Goal: Information Seeking & Learning: Learn about a topic

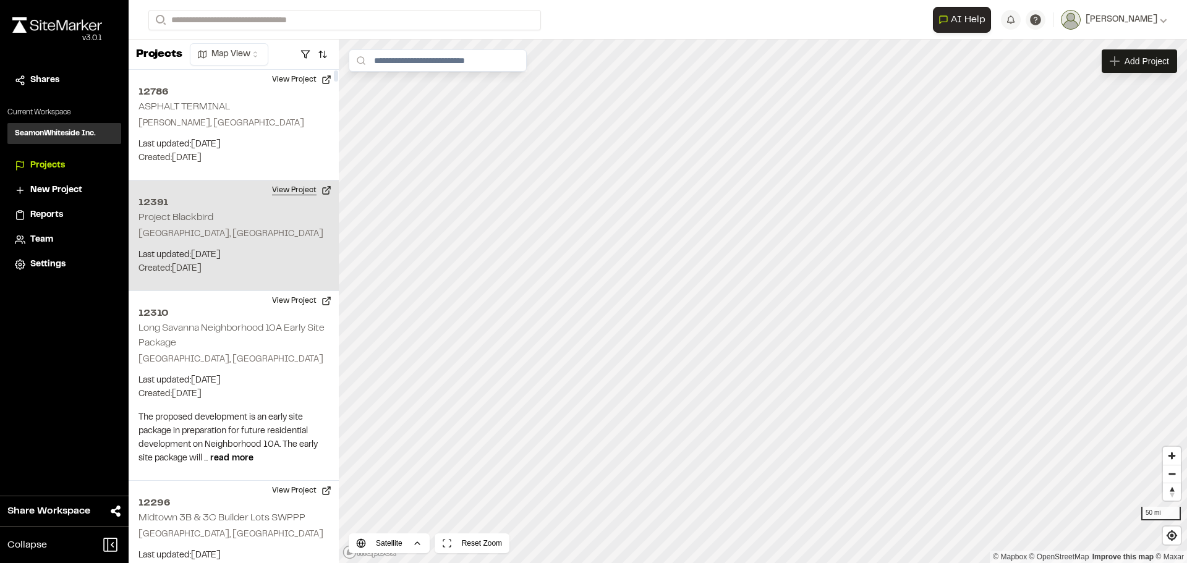
click at [314, 199] on button "View Project" at bounding box center [302, 191] width 74 height 20
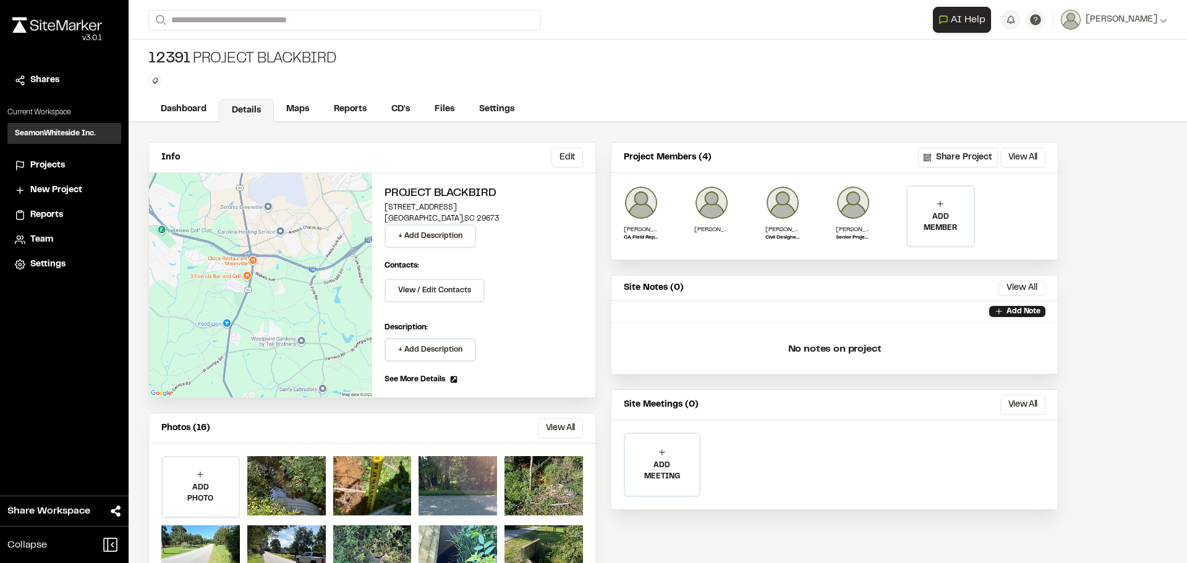
scroll to position [54, 0]
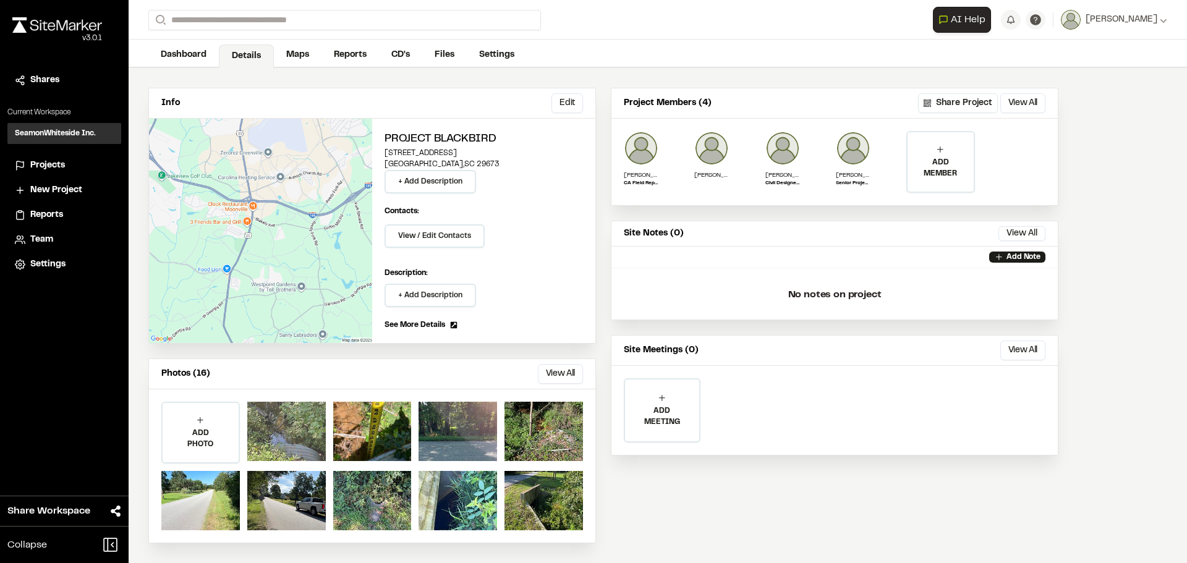
click at [275, 433] on div at bounding box center [286, 431] width 79 height 59
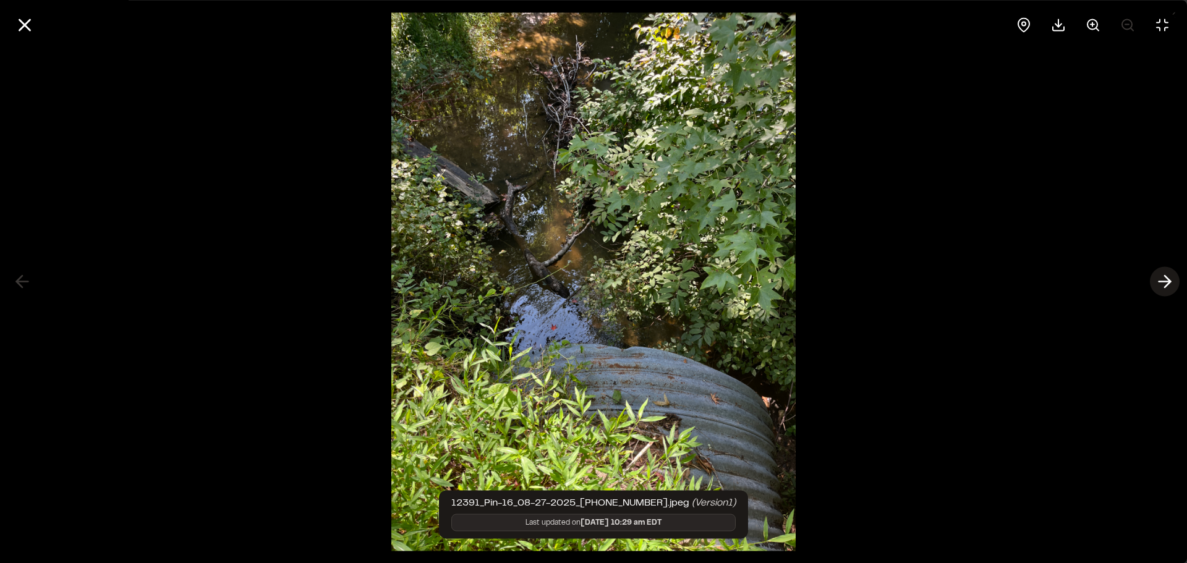
click at [1167, 282] on line at bounding box center [1166, 282] width 12 height 0
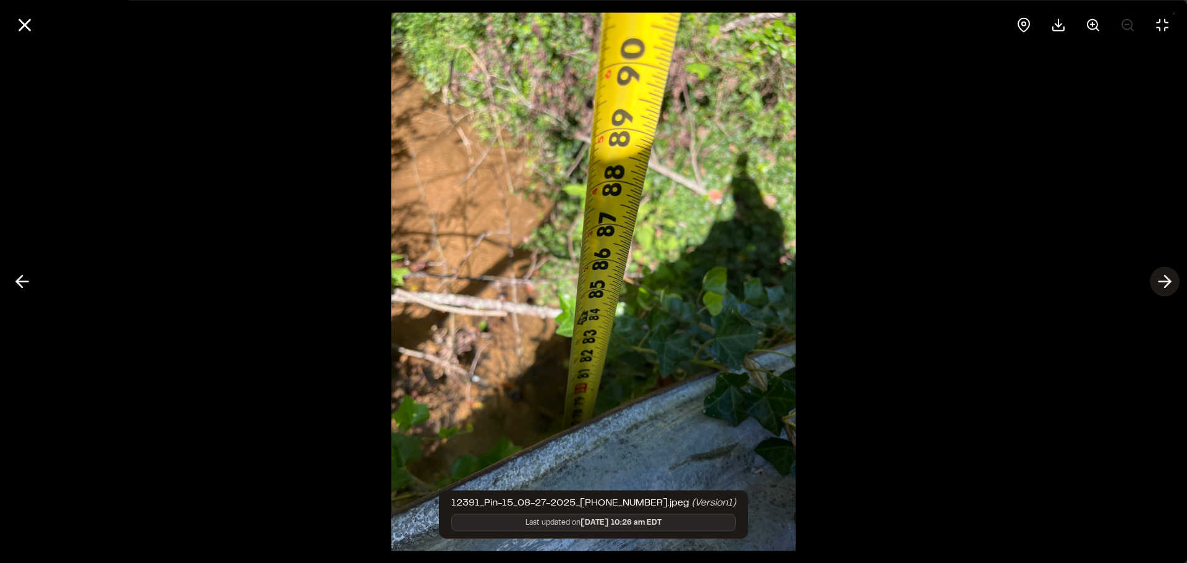
click at [1168, 282] on line at bounding box center [1166, 282] width 12 height 0
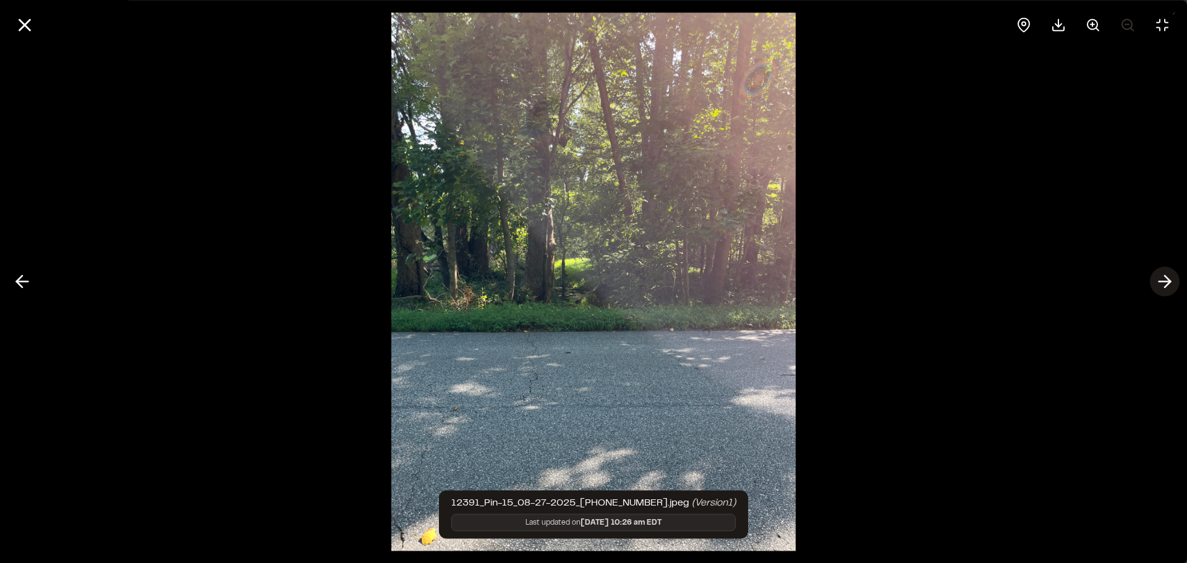
click at [1168, 282] on line at bounding box center [1166, 282] width 12 height 0
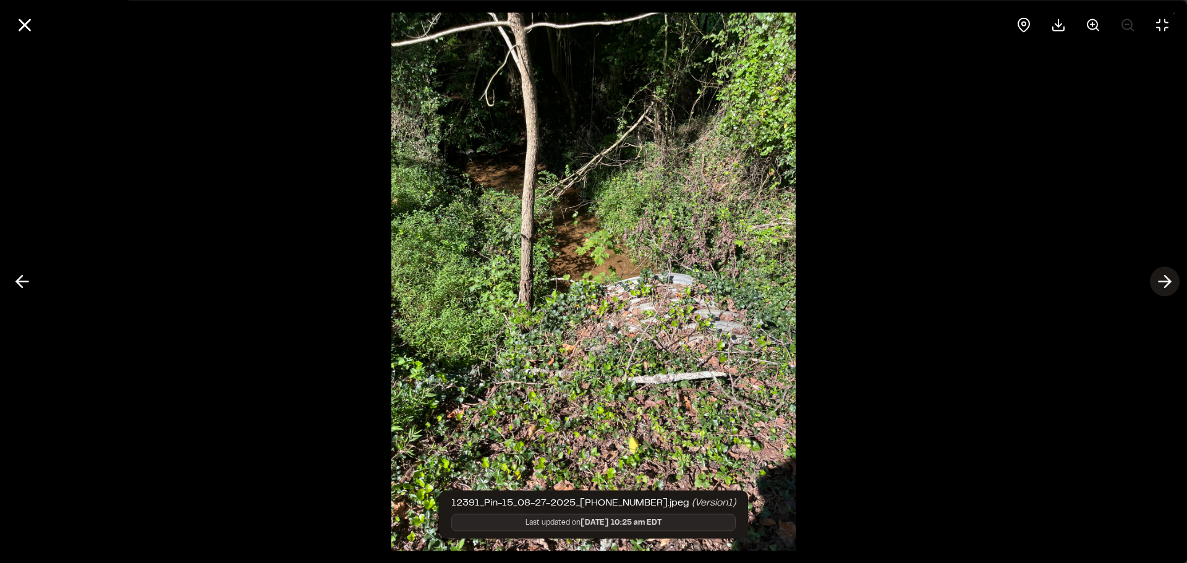
click at [1169, 282] on icon at bounding box center [1165, 281] width 20 height 21
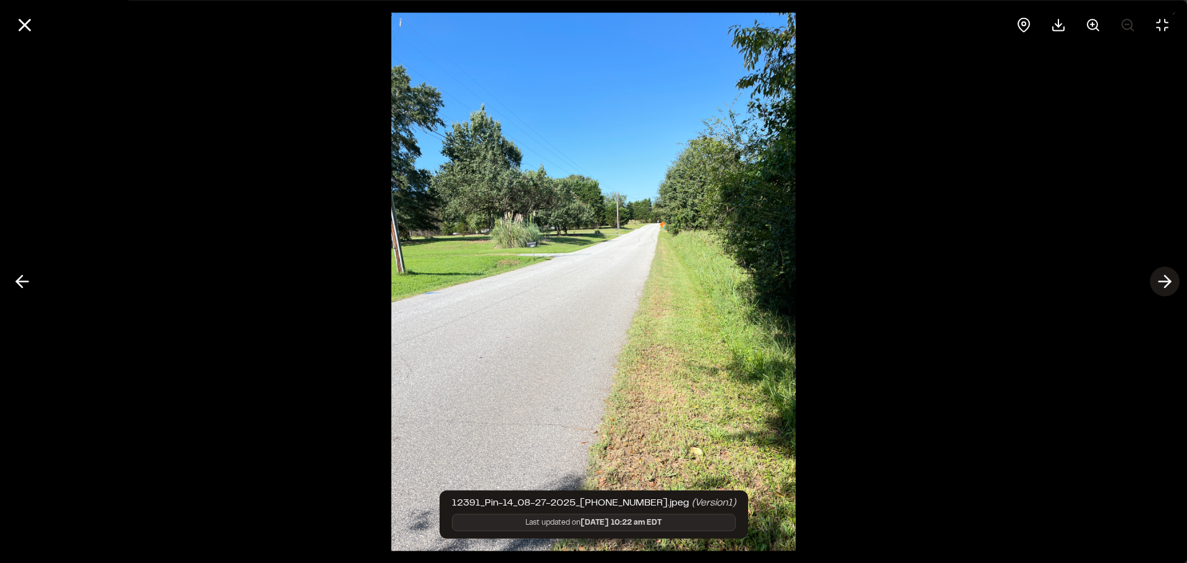
click at [1169, 281] on polyline at bounding box center [1168, 282] width 6 height 12
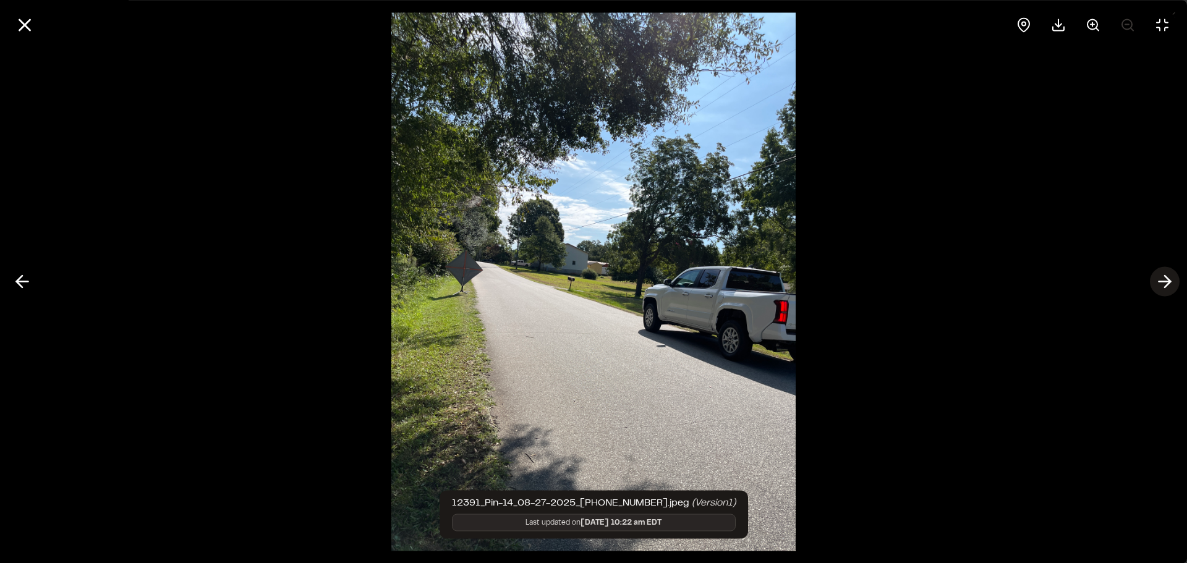
click at [1169, 281] on polyline at bounding box center [1168, 282] width 6 height 12
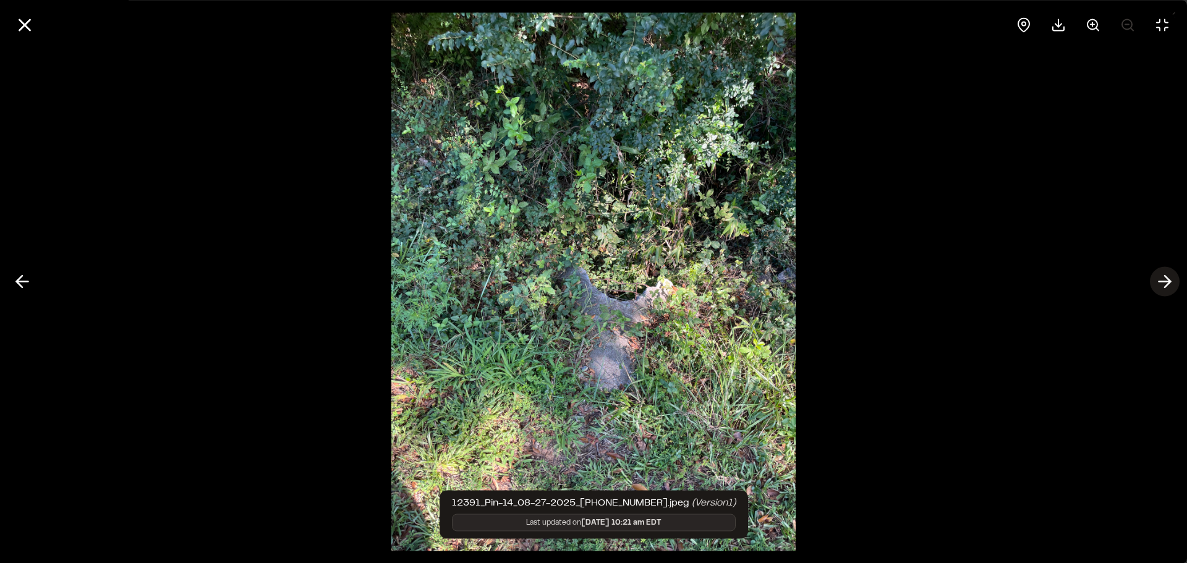
click at [1169, 281] on polyline at bounding box center [1168, 282] width 6 height 12
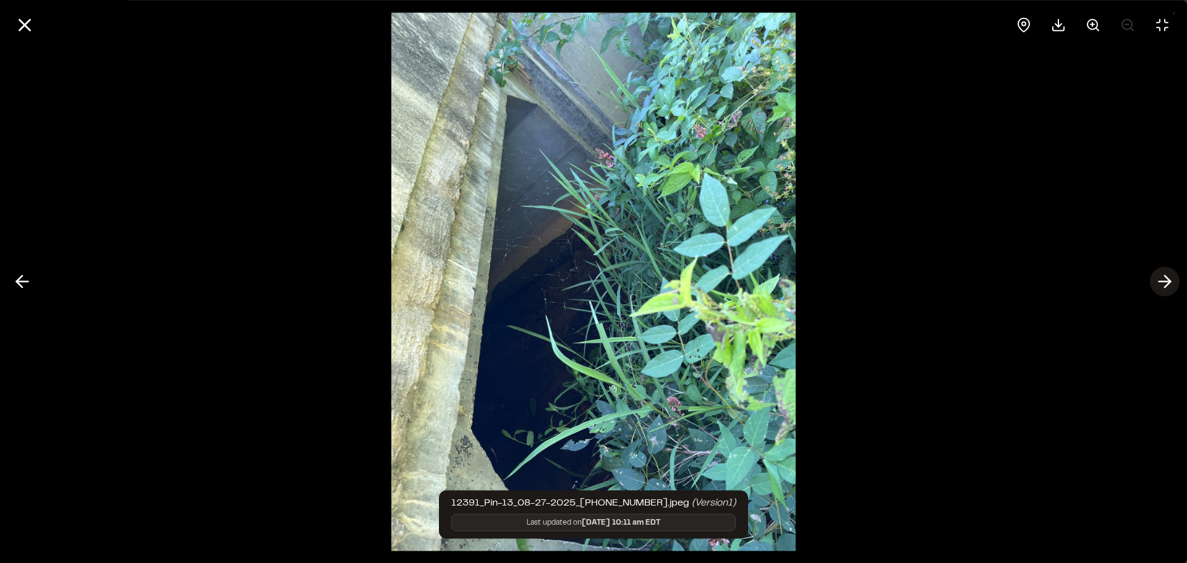
click at [1169, 281] on polyline at bounding box center [1168, 282] width 6 height 12
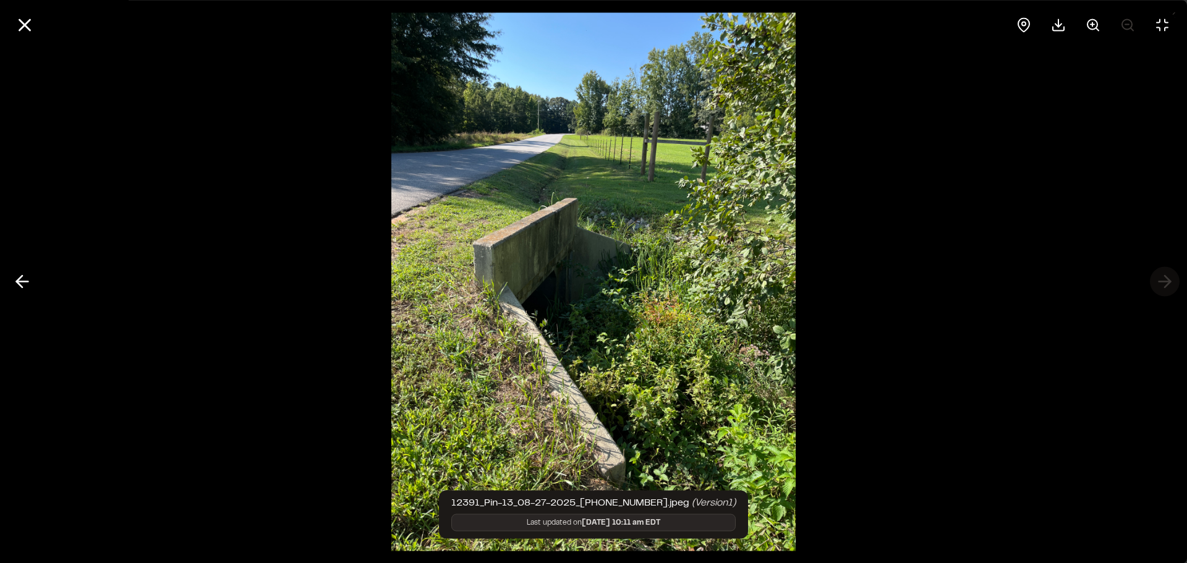
click at [1169, 281] on div at bounding box center [593, 281] width 1187 height 563
click at [29, 279] on icon at bounding box center [22, 281] width 20 height 21
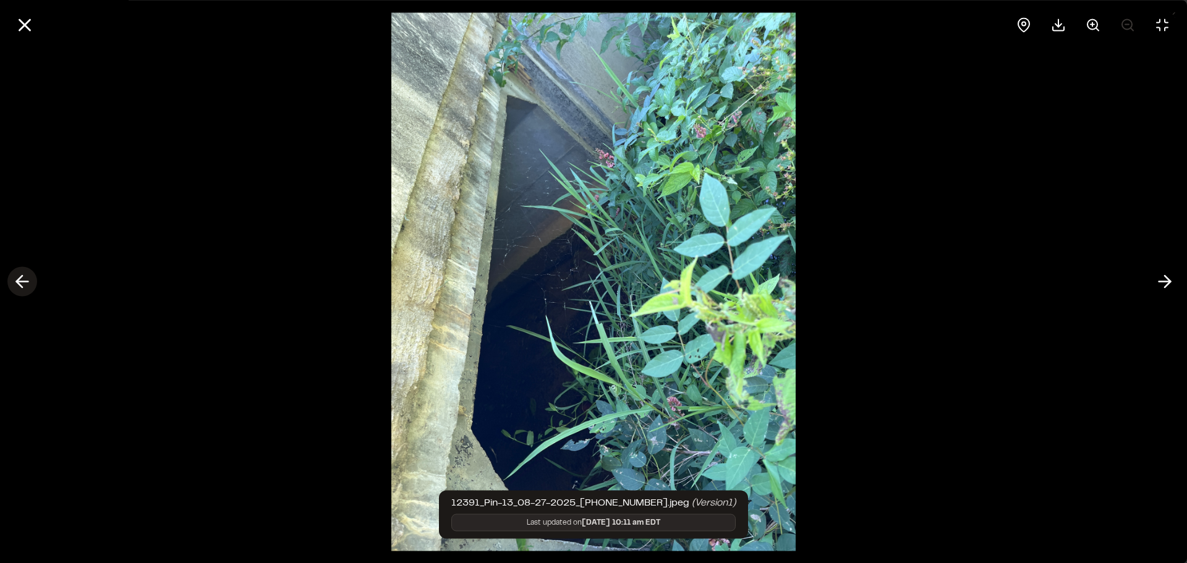
click at [29, 279] on icon at bounding box center [22, 281] width 20 height 21
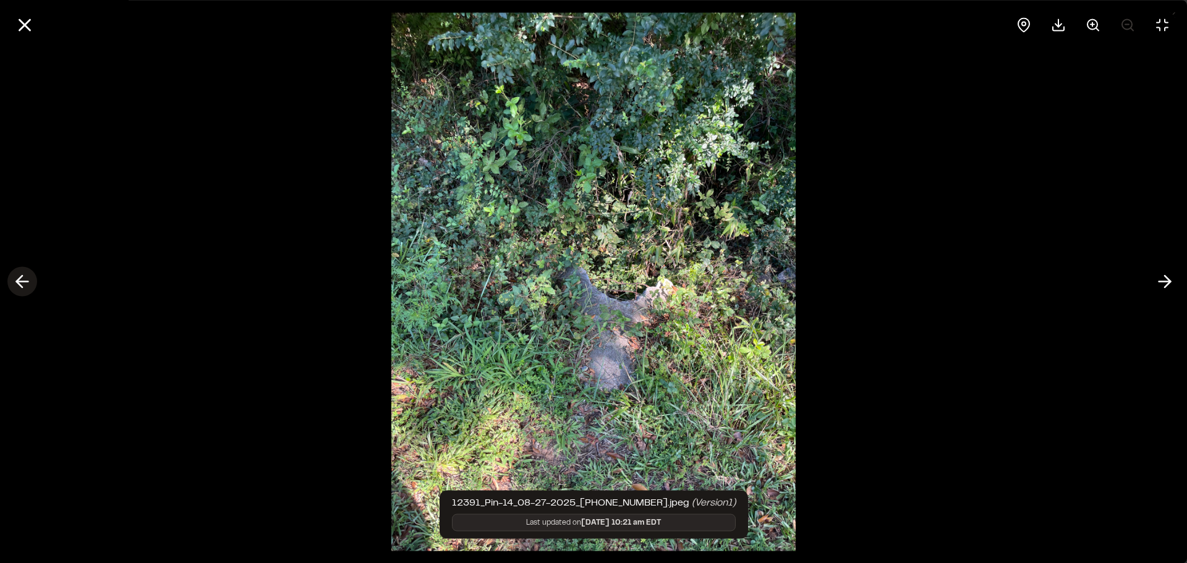
click at [29, 279] on icon at bounding box center [22, 281] width 20 height 21
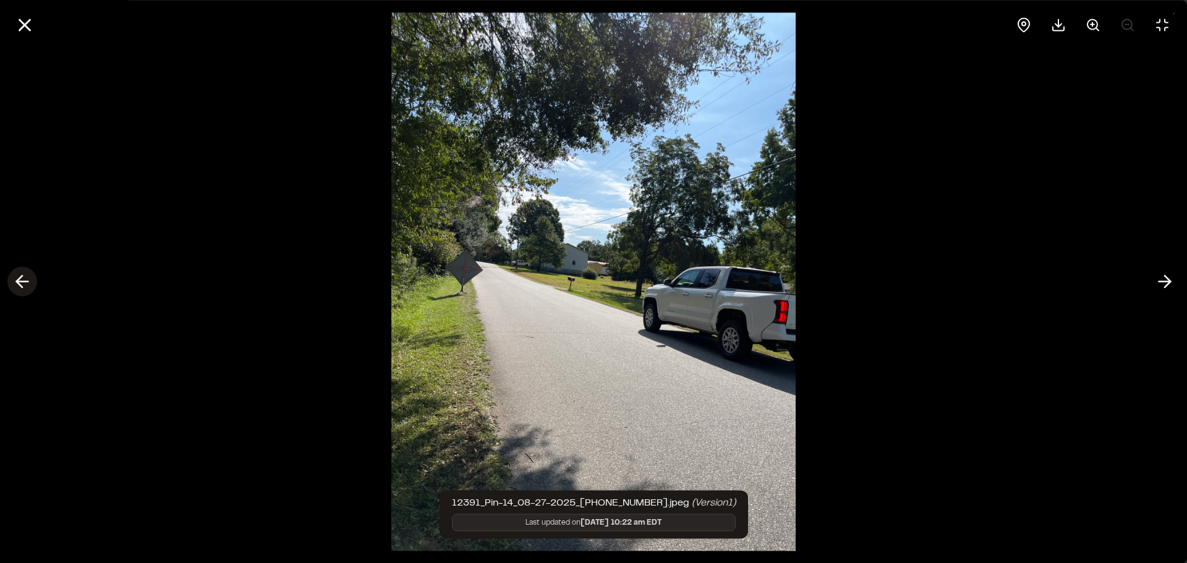
click at [29, 279] on icon at bounding box center [22, 281] width 20 height 21
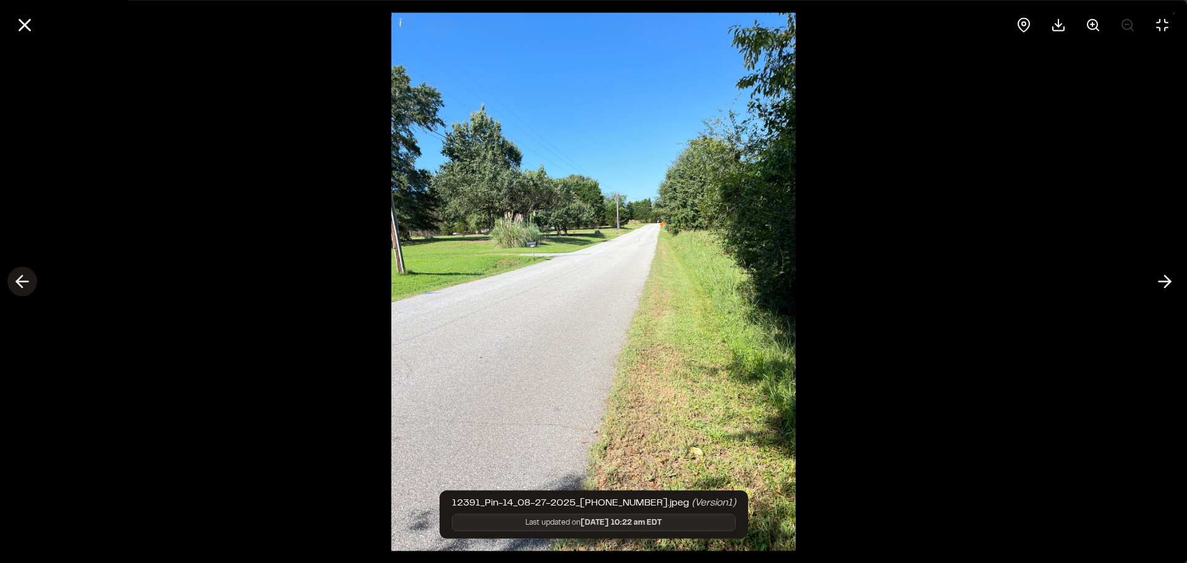
click at [29, 279] on icon at bounding box center [22, 281] width 20 height 21
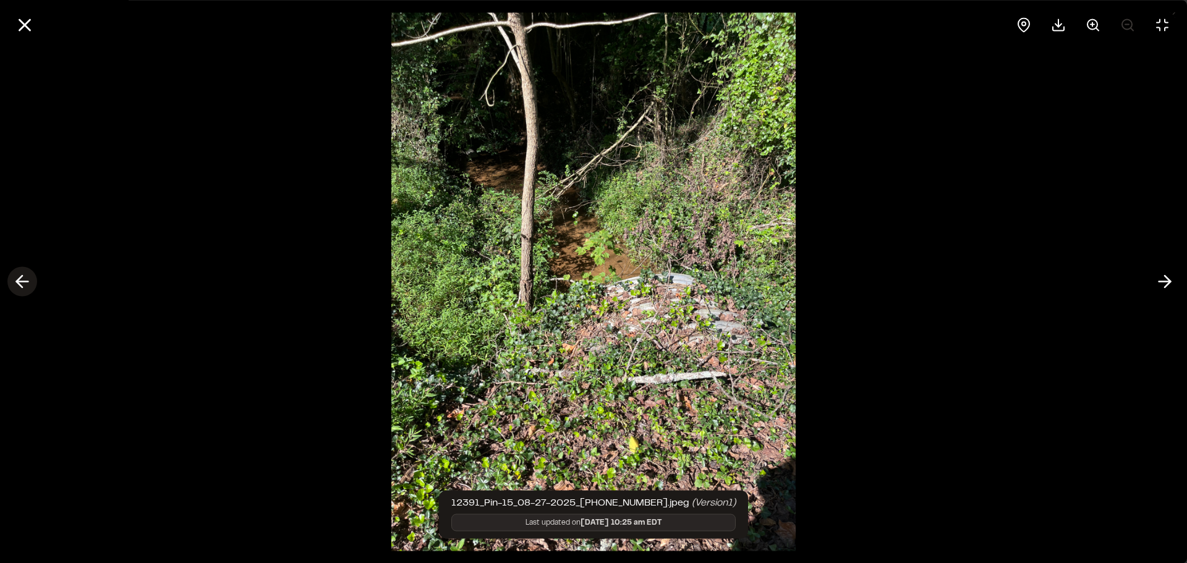
click at [29, 279] on icon at bounding box center [22, 281] width 20 height 21
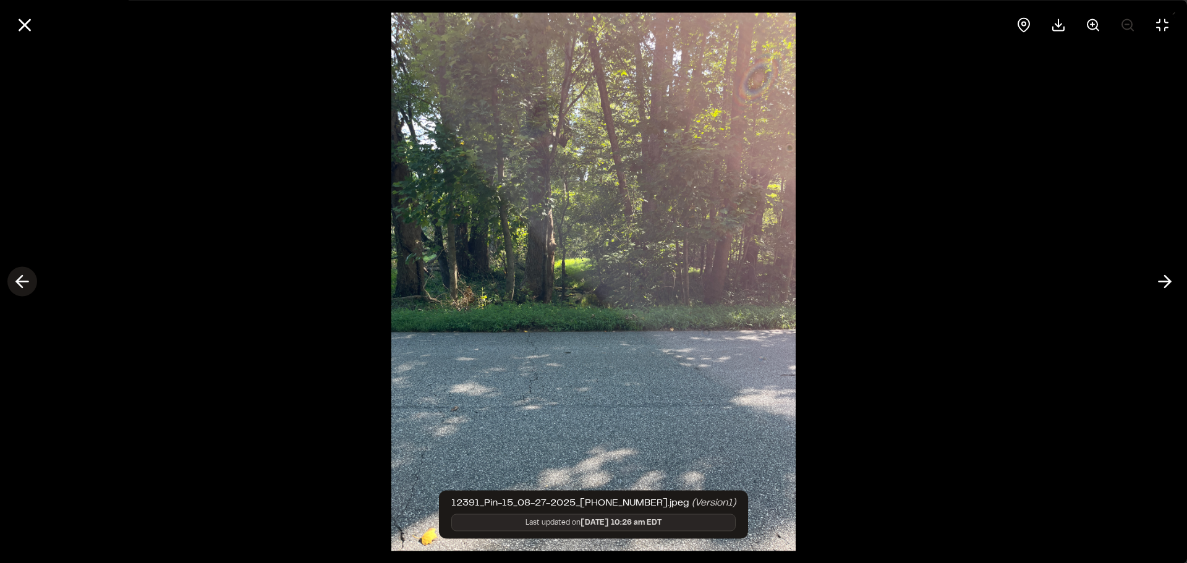
click at [29, 279] on icon at bounding box center [22, 281] width 20 height 21
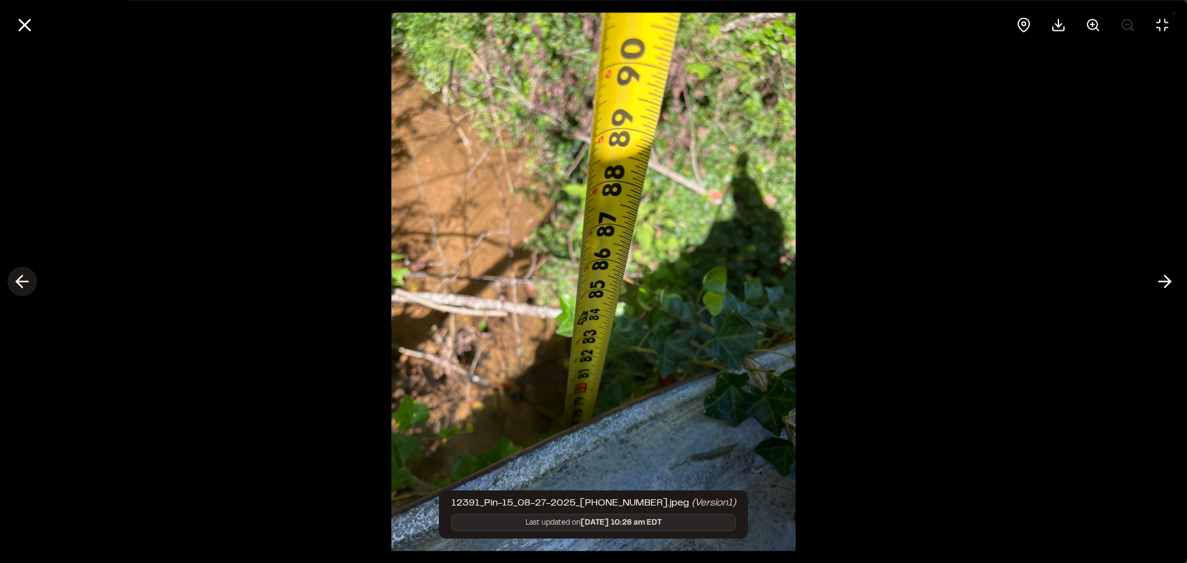
click at [29, 280] on icon at bounding box center [22, 281] width 20 height 21
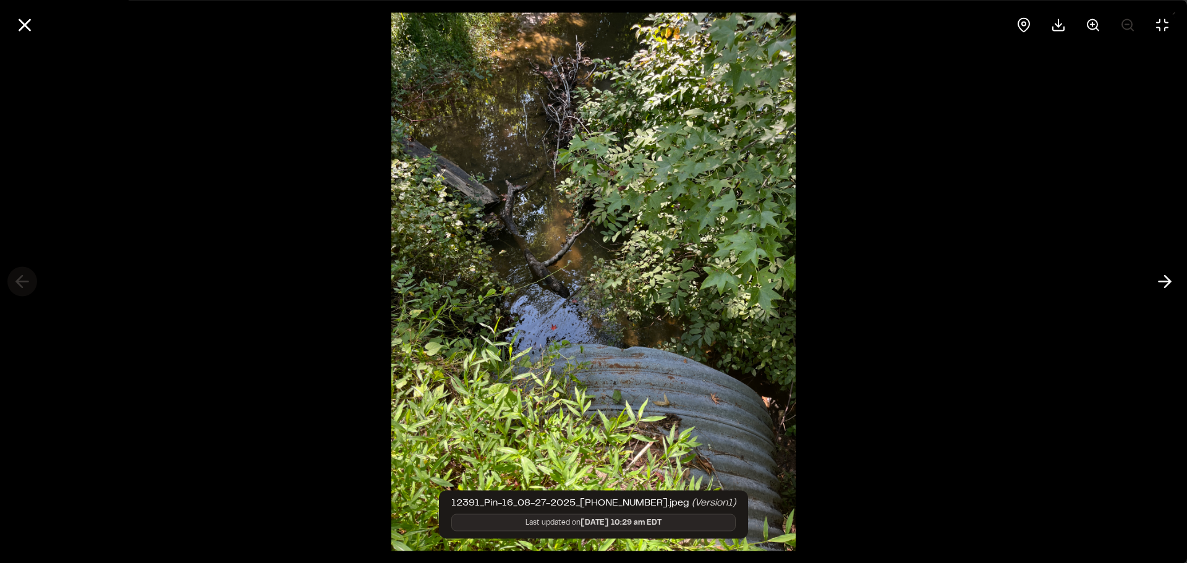
click at [29, 280] on div at bounding box center [593, 281] width 1187 height 563
click at [32, 33] on icon at bounding box center [24, 24] width 21 height 21
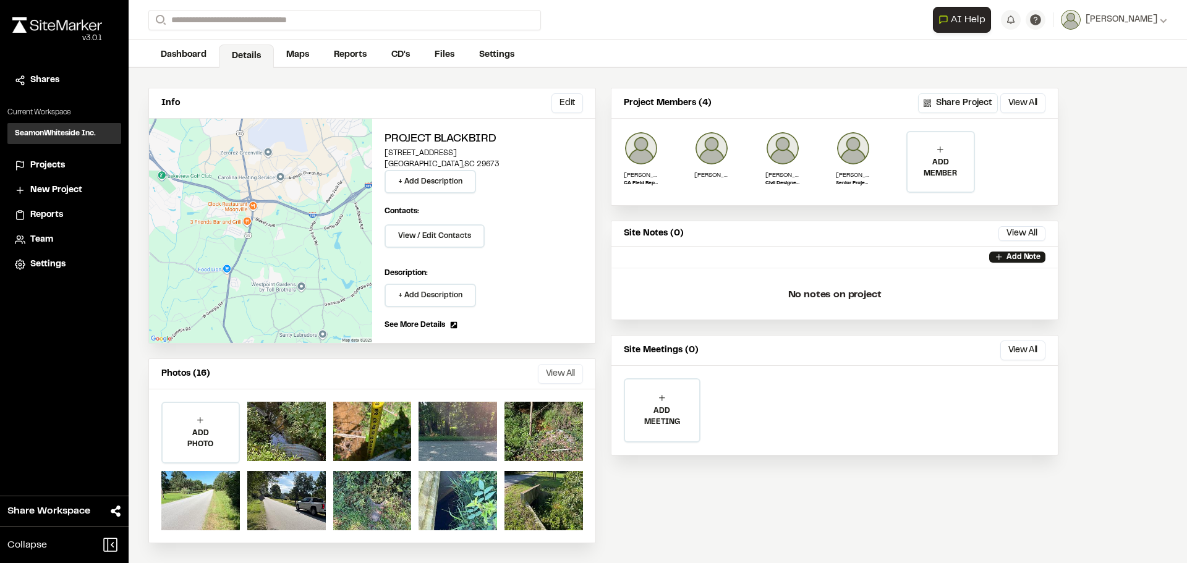
click at [563, 377] on button "View All" at bounding box center [560, 374] width 45 height 20
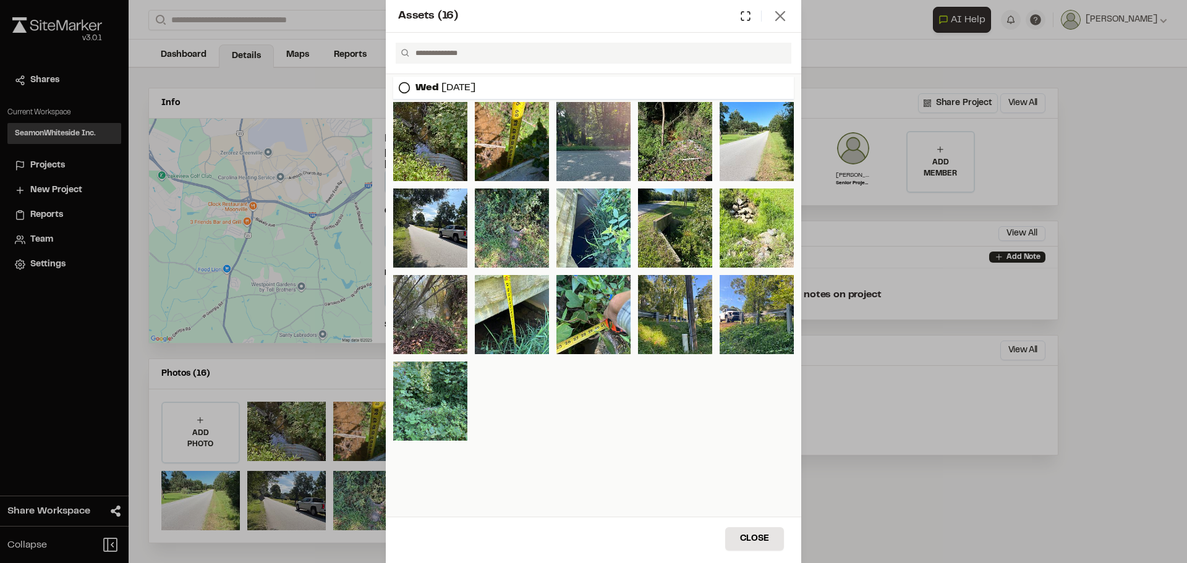
click at [782, 19] on icon at bounding box center [780, 15] width 17 height 17
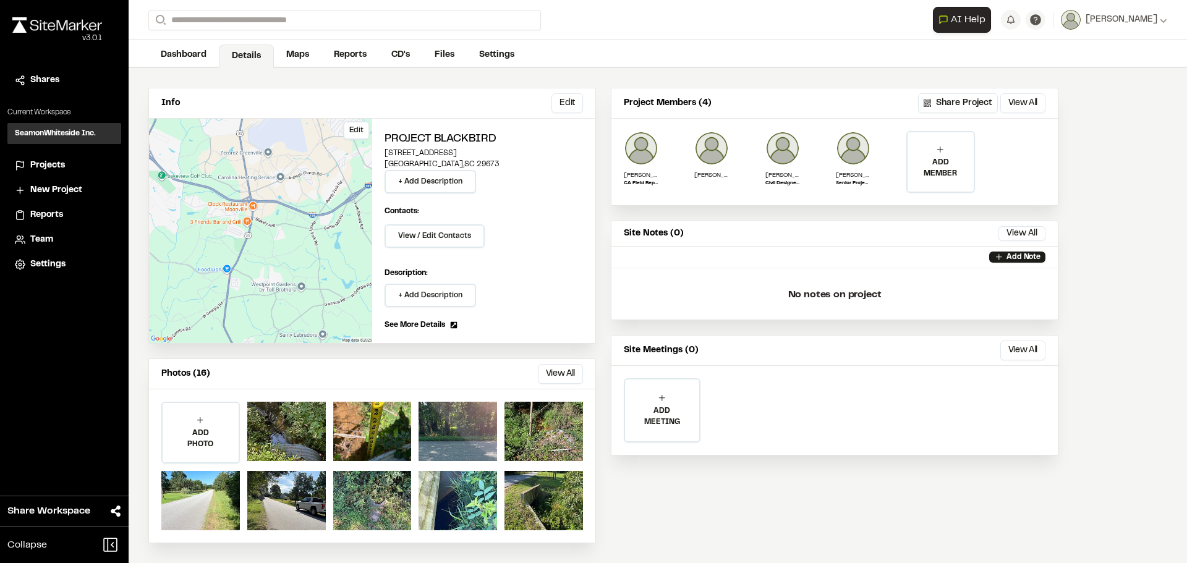
click at [299, 234] on div "Edit" at bounding box center [260, 231] width 223 height 224
click at [283, 239] on div "Edit" at bounding box center [260, 231] width 223 height 224
click at [284, 273] on div "Edit" at bounding box center [260, 231] width 223 height 224
click at [341, 125] on div "Edit" at bounding box center [260, 231] width 223 height 224
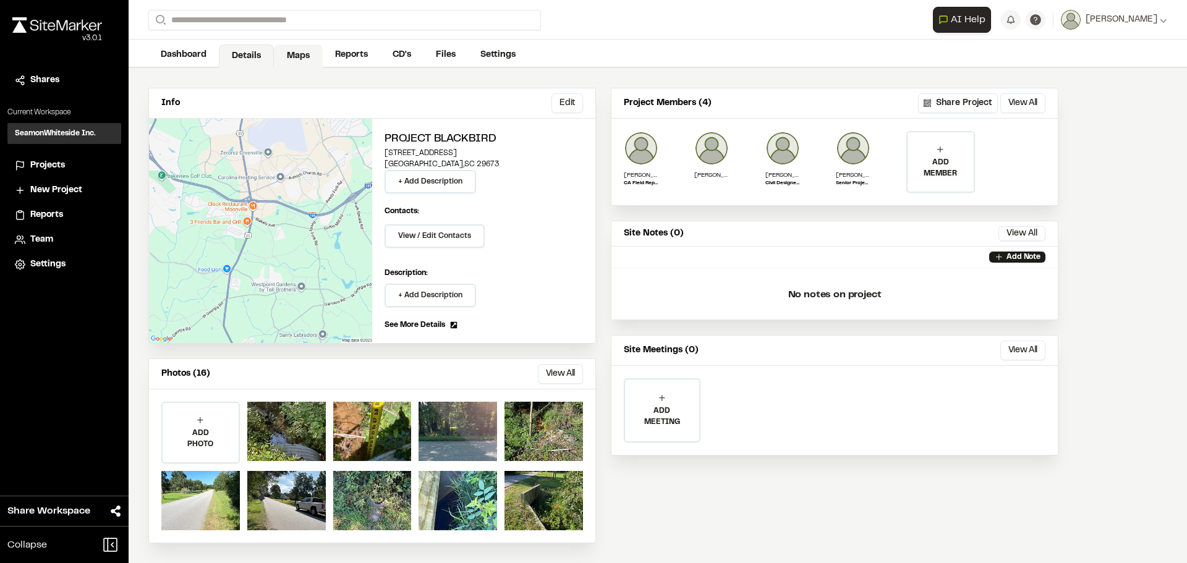
click at [301, 51] on link "Maps" at bounding box center [298, 57] width 49 height 24
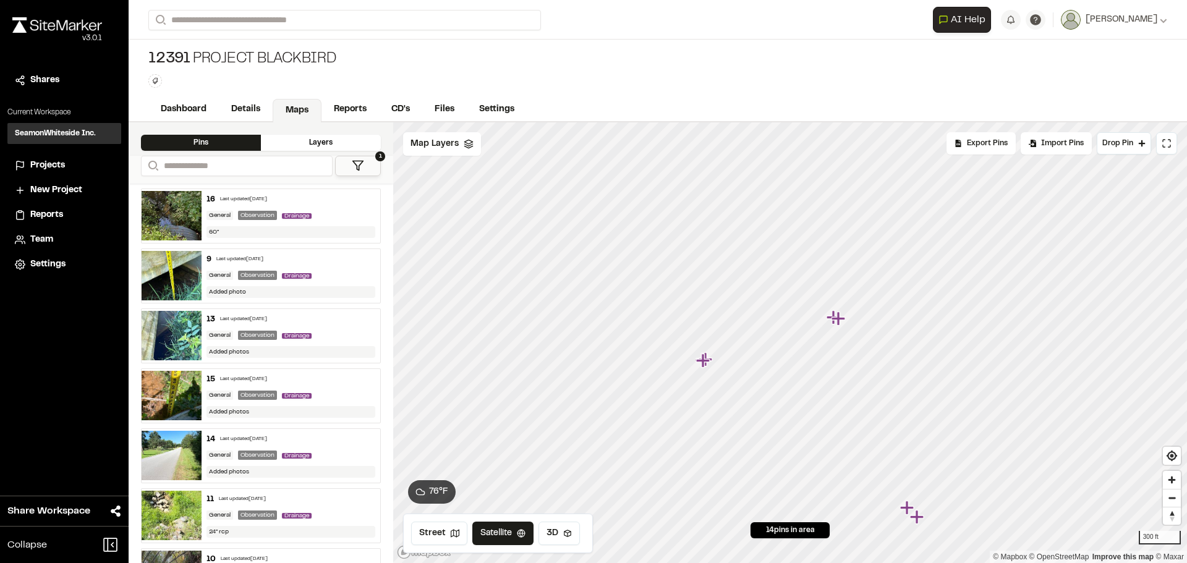
click at [699, 363] on icon "Map marker" at bounding box center [704, 361] width 16 height 16
click at [716, 333] on icon "Map marker" at bounding box center [711, 332] width 14 height 14
click at [763, 348] on icon "Map marker" at bounding box center [768, 347] width 14 height 14
click at [787, 343] on icon "Map marker" at bounding box center [789, 343] width 14 height 14
click at [789, 339] on icon "Map marker" at bounding box center [797, 344] width 16 height 16
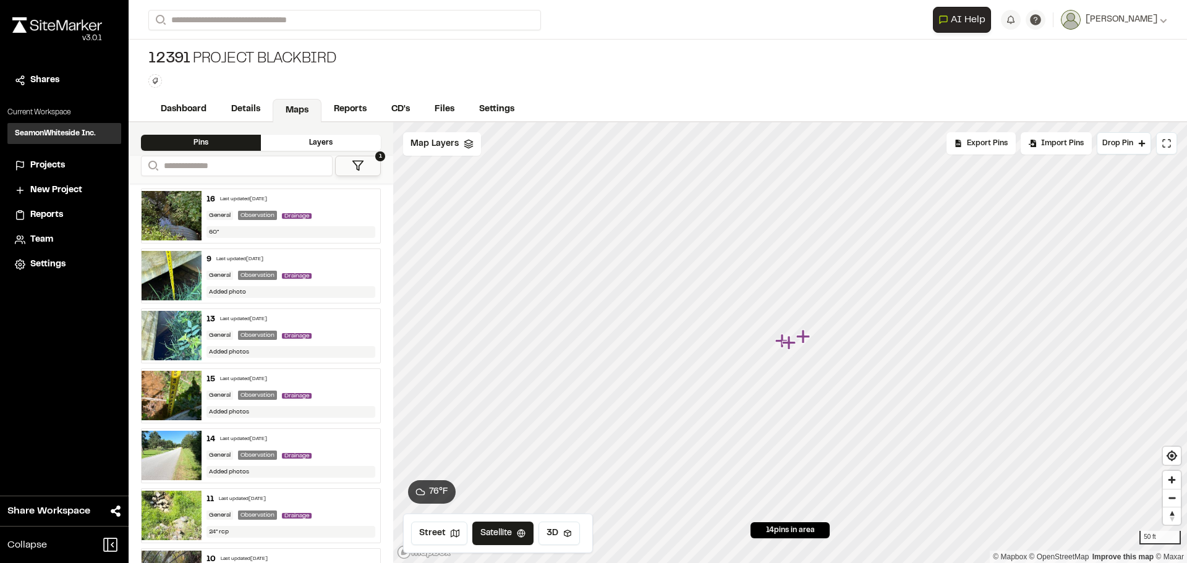
click at [778, 343] on icon "Map marker" at bounding box center [783, 341] width 14 height 14
click at [799, 346] on icon "Map marker" at bounding box center [797, 344] width 16 height 16
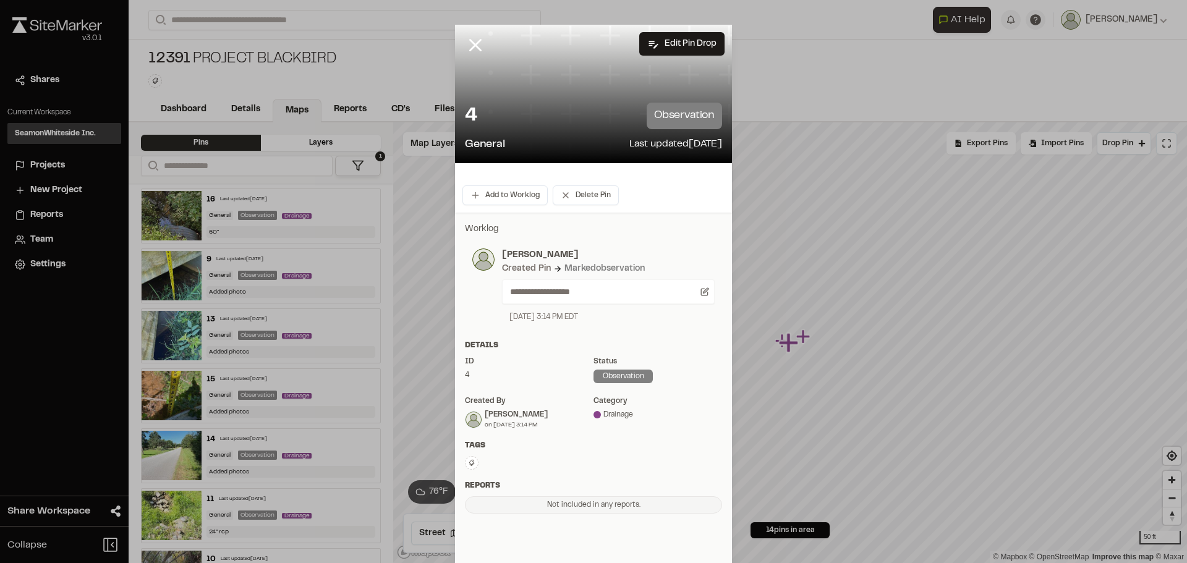
click at [693, 315] on div "August 26, 2025 3:14 PM EDT" at bounding box center [608, 317] width 213 height 11
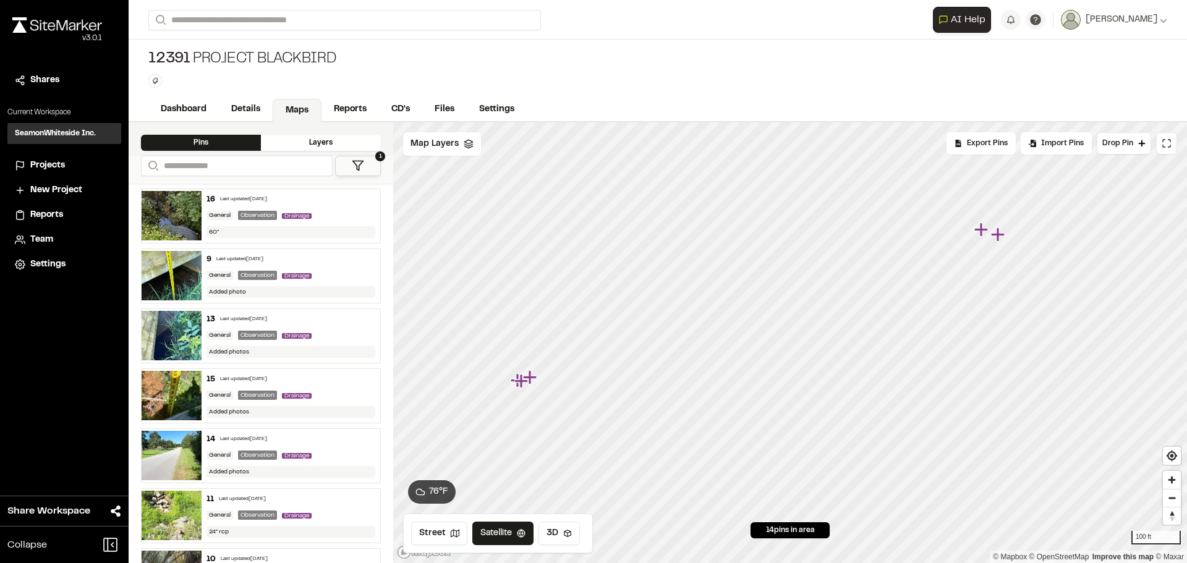
click at [175, 203] on img at bounding box center [172, 215] width 60 height 49
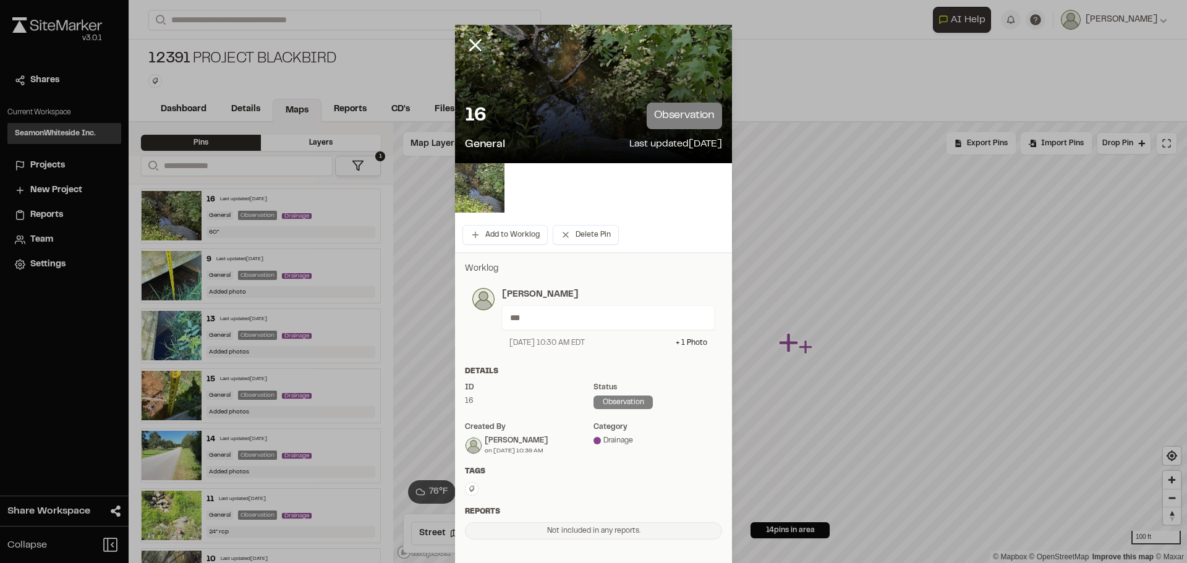
drag, startPoint x: 547, startPoint y: 119, endPoint x: 476, endPoint y: 193, distance: 102.8
click at [598, 182] on div at bounding box center [593, 187] width 277 height 49
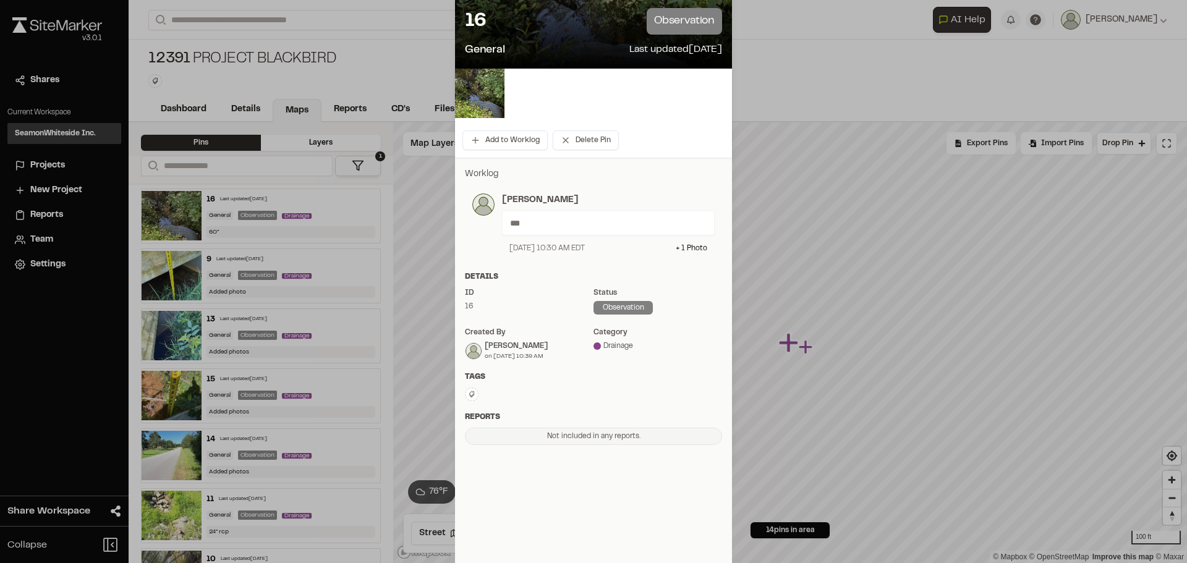
scroll to position [95, 0]
click at [623, 349] on div "Drainage" at bounding box center [658, 345] width 129 height 11
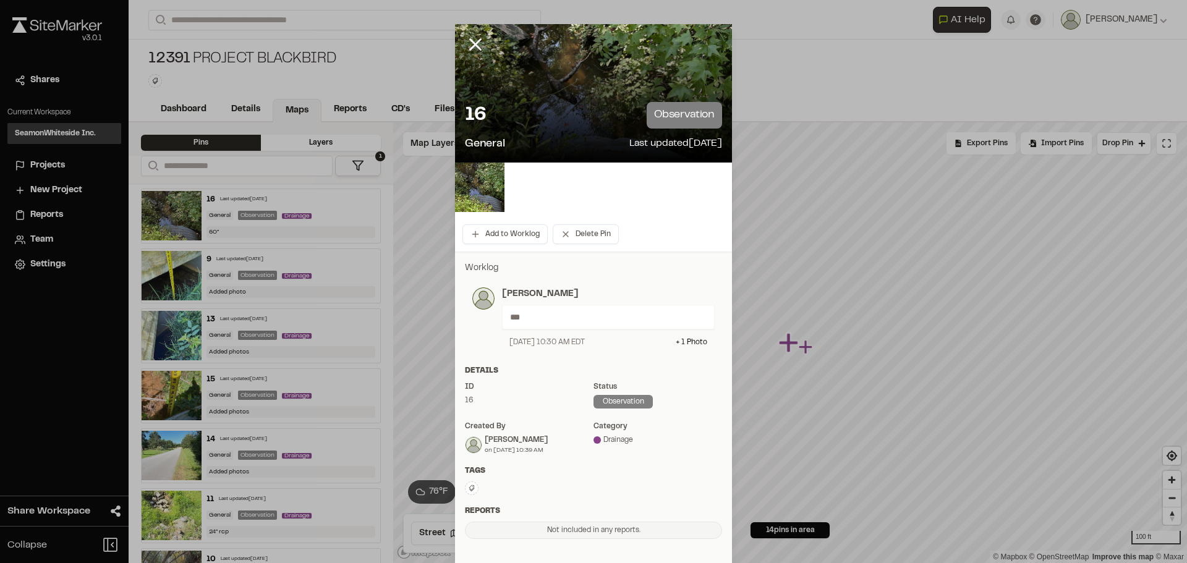
scroll to position [0, 0]
click at [570, 103] on div "16 observation" at bounding box center [593, 116] width 257 height 27
click at [719, 110] on div "16 observation General Last updated Aug 27, 2025" at bounding box center [593, 128] width 277 height 71
click at [689, 116] on p "observation" at bounding box center [684, 116] width 75 height 27
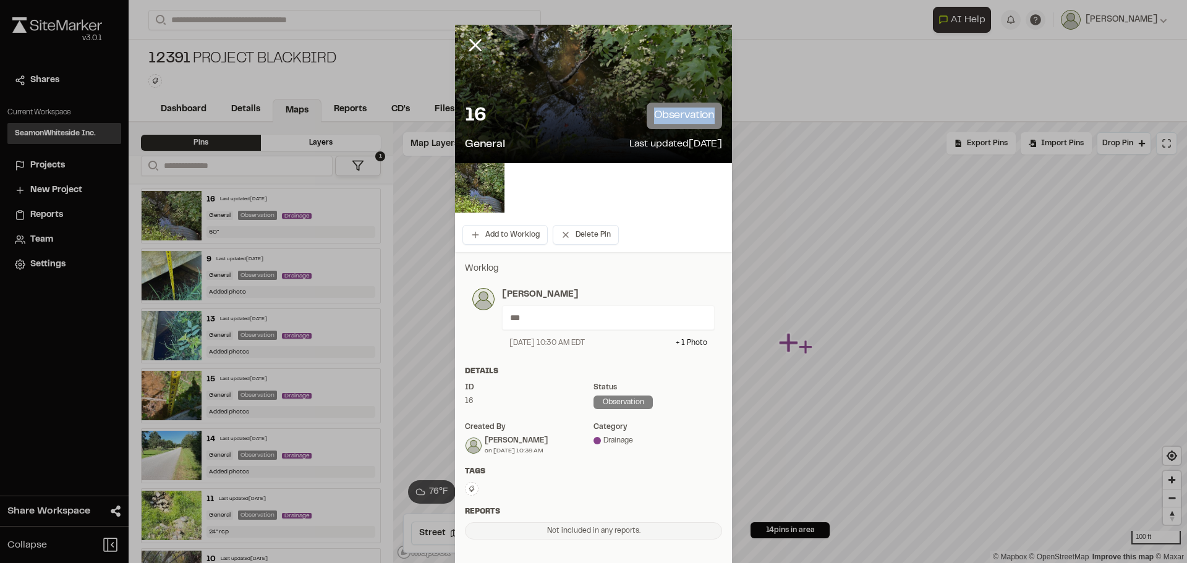
click at [688, 116] on p "observation" at bounding box center [684, 116] width 75 height 27
click at [643, 166] on div at bounding box center [593, 187] width 277 height 49
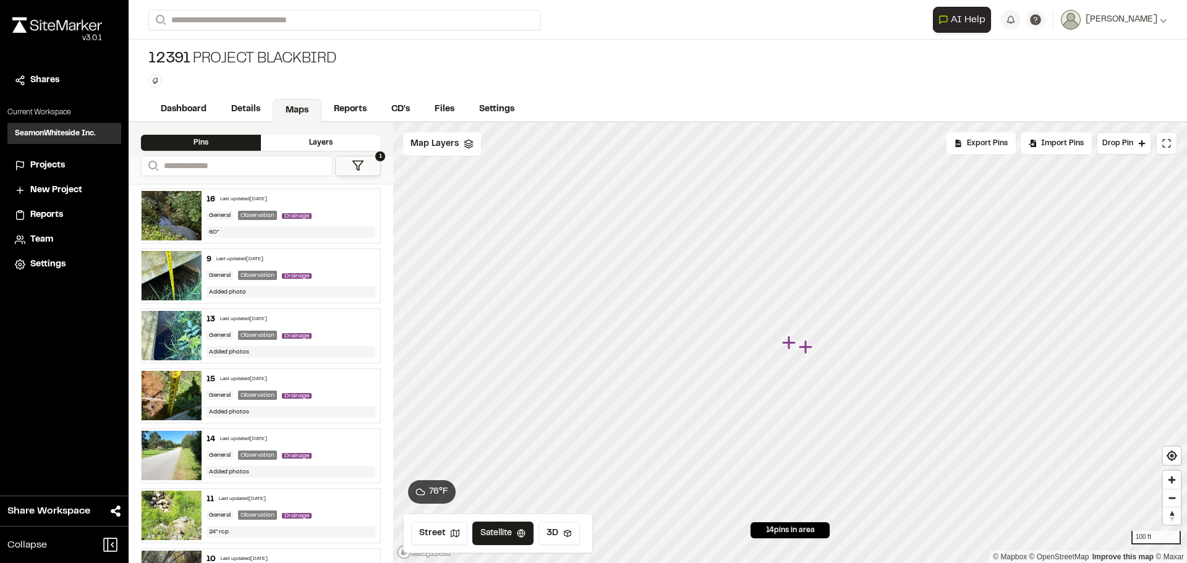
click at [792, 344] on icon "Map marker" at bounding box center [789, 343] width 14 height 14
click at [808, 347] on icon "Map marker" at bounding box center [806, 347] width 14 height 14
click at [184, 213] on img at bounding box center [172, 215] width 60 height 49
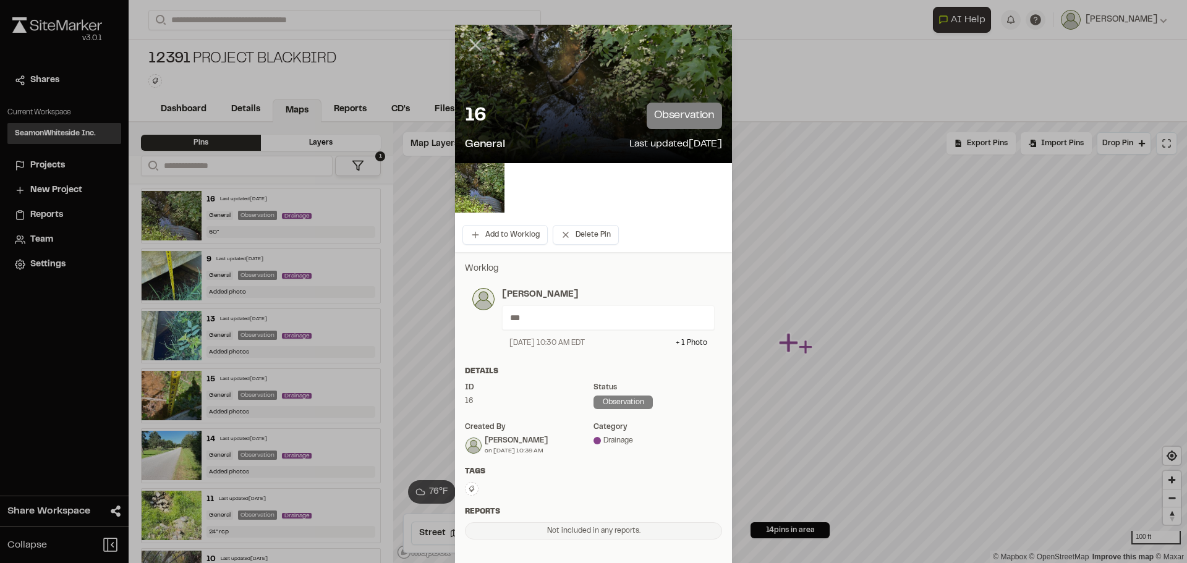
click at [467, 40] on icon at bounding box center [475, 45] width 21 height 21
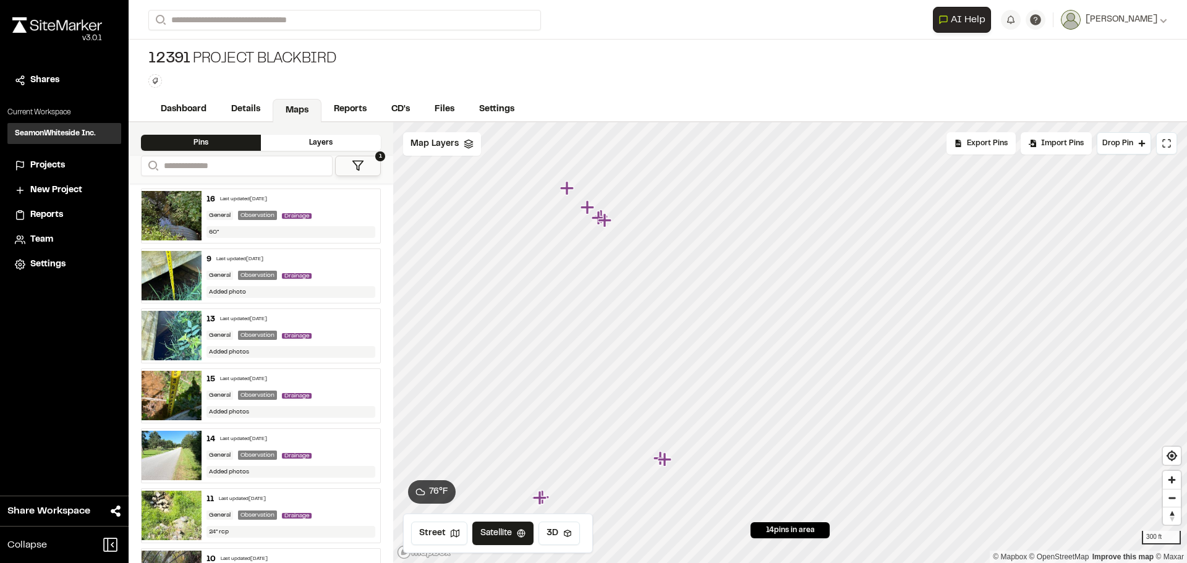
click at [568, 190] on icon "Map marker" at bounding box center [567, 188] width 14 height 14
click at [811, 364] on icon "Map marker" at bounding box center [808, 362] width 14 height 14
click at [811, 365] on icon "Map marker" at bounding box center [811, 362] width 14 height 14
click at [765, 238] on icon "Map marker" at bounding box center [767, 239] width 14 height 14
click at [803, 338] on icon "Map marker" at bounding box center [799, 338] width 14 height 14
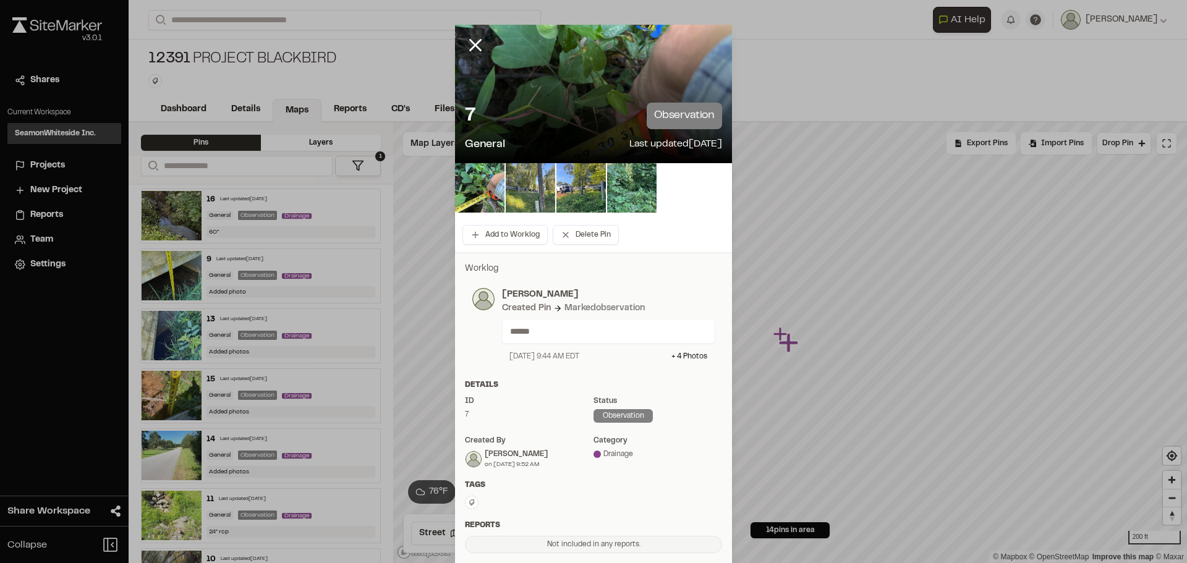
click at [536, 183] on img at bounding box center [530, 187] width 49 height 49
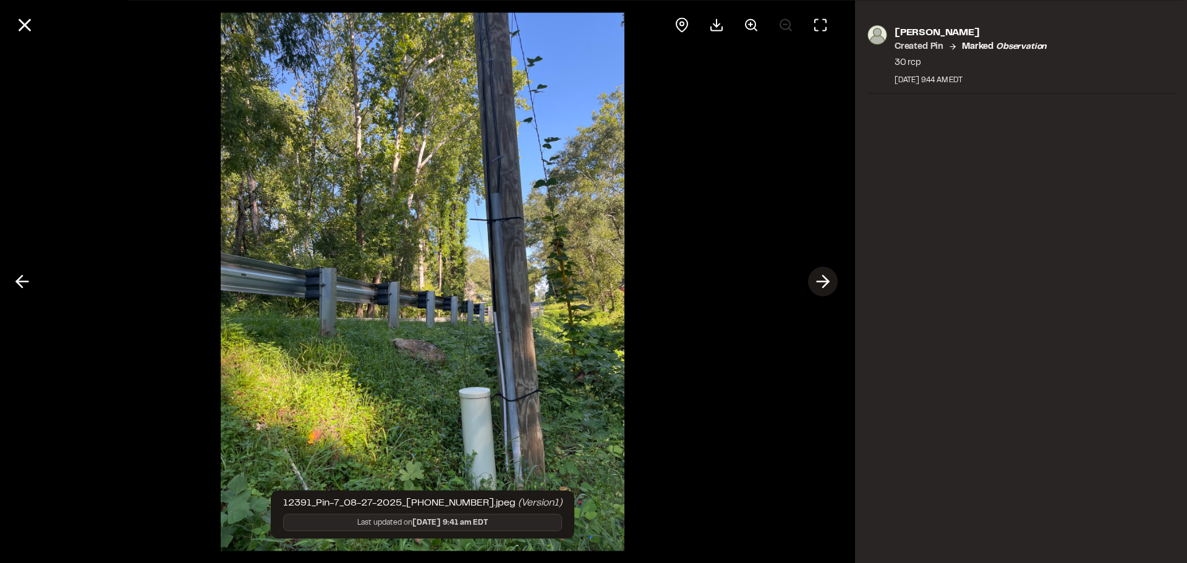
click at [819, 280] on icon at bounding box center [823, 281] width 20 height 21
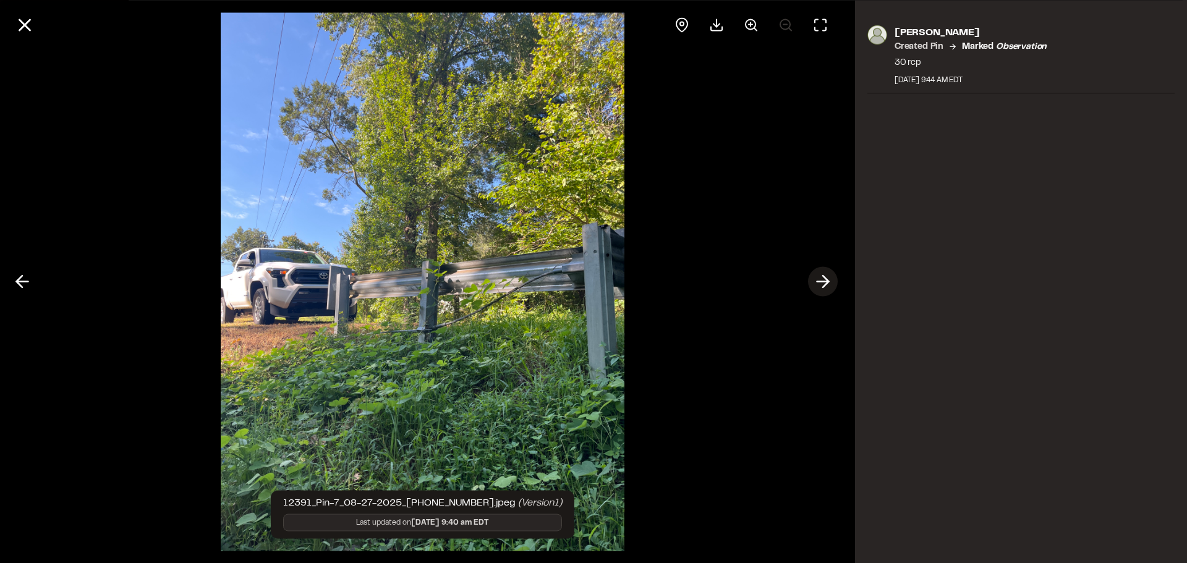
click at [819, 280] on icon at bounding box center [823, 281] width 20 height 21
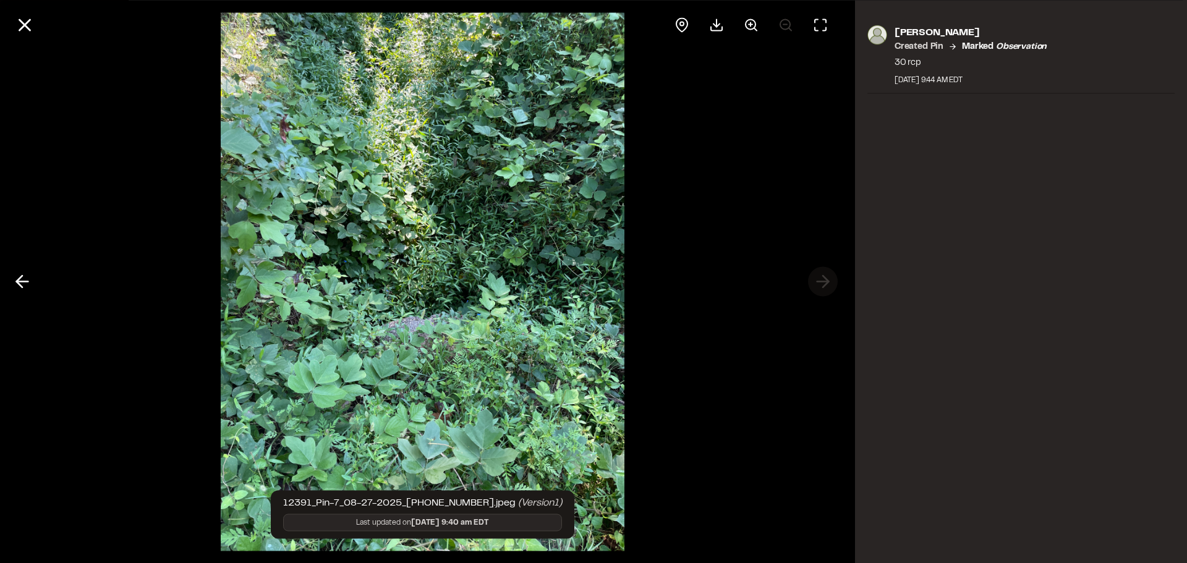
click at [819, 280] on div at bounding box center [422, 281] width 845 height 563
click at [21, 276] on icon at bounding box center [22, 281] width 20 height 21
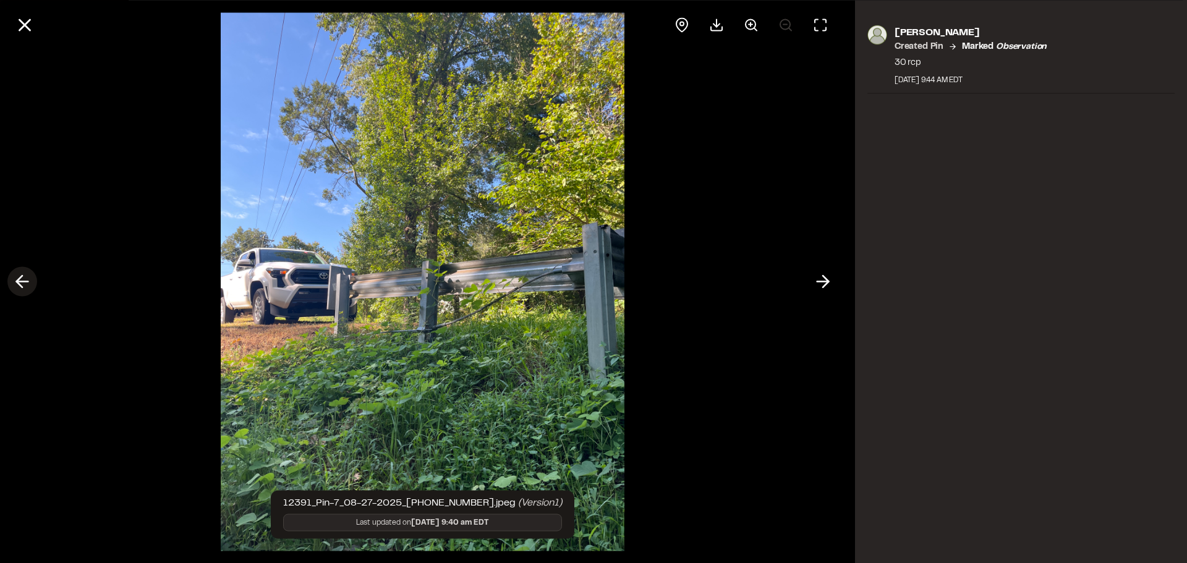
click at [21, 276] on icon at bounding box center [22, 281] width 20 height 21
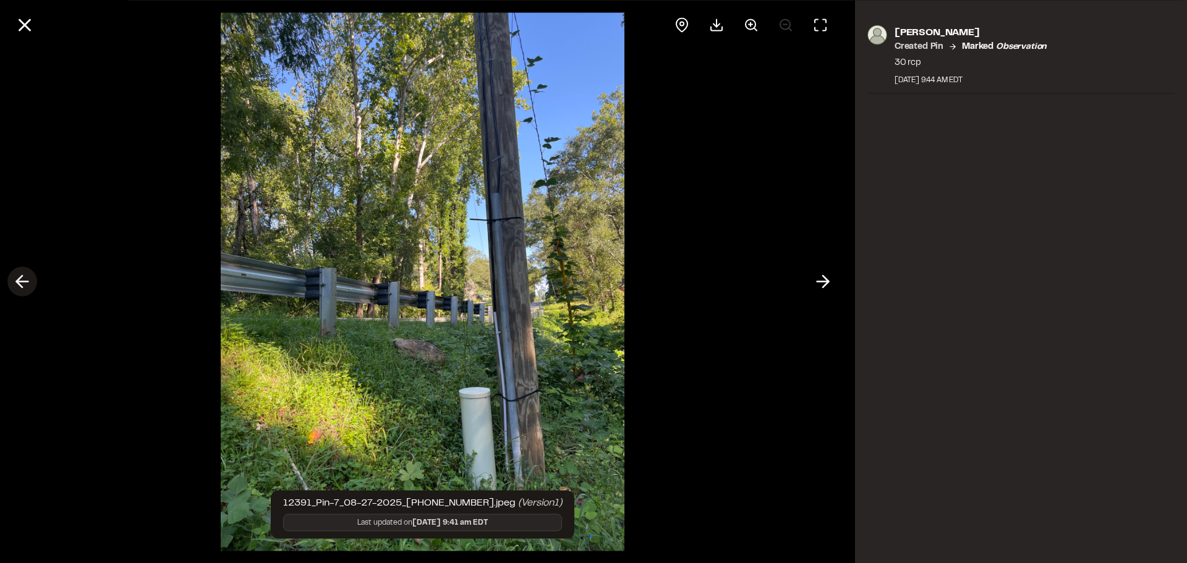
click at [21, 276] on icon at bounding box center [22, 281] width 20 height 21
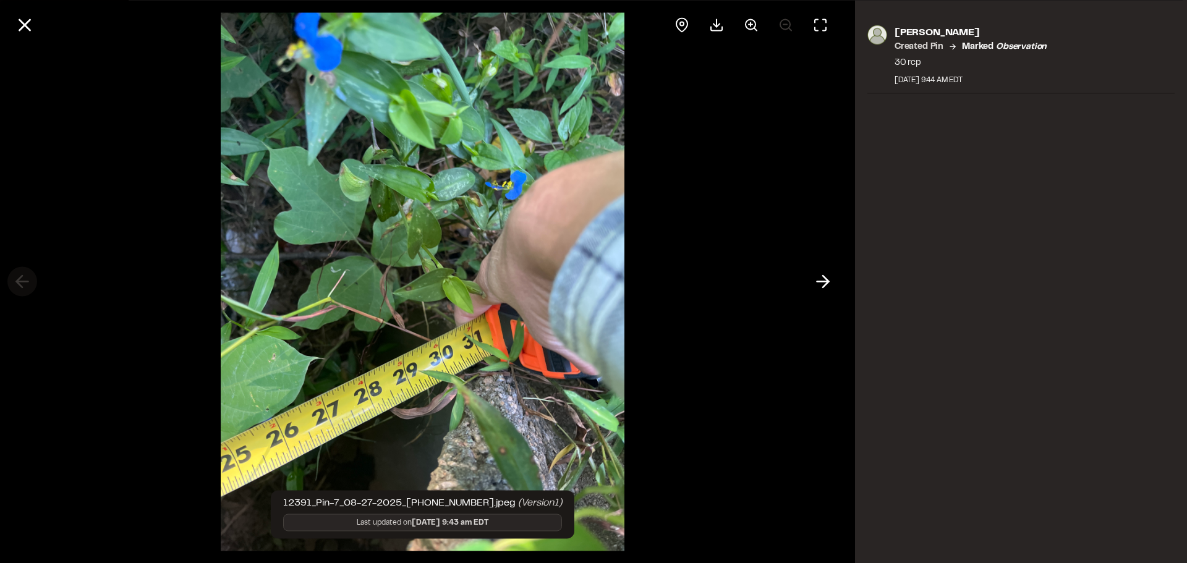
click at [21, 276] on div at bounding box center [422, 281] width 845 height 563
click at [1010, 273] on div "Katlyn Thomasson Created Pin Marked observation 30 rcp August 27, 2025 9:44 AM …" at bounding box center [1021, 281] width 332 height 563
